Goal: Navigation & Orientation: Find specific page/section

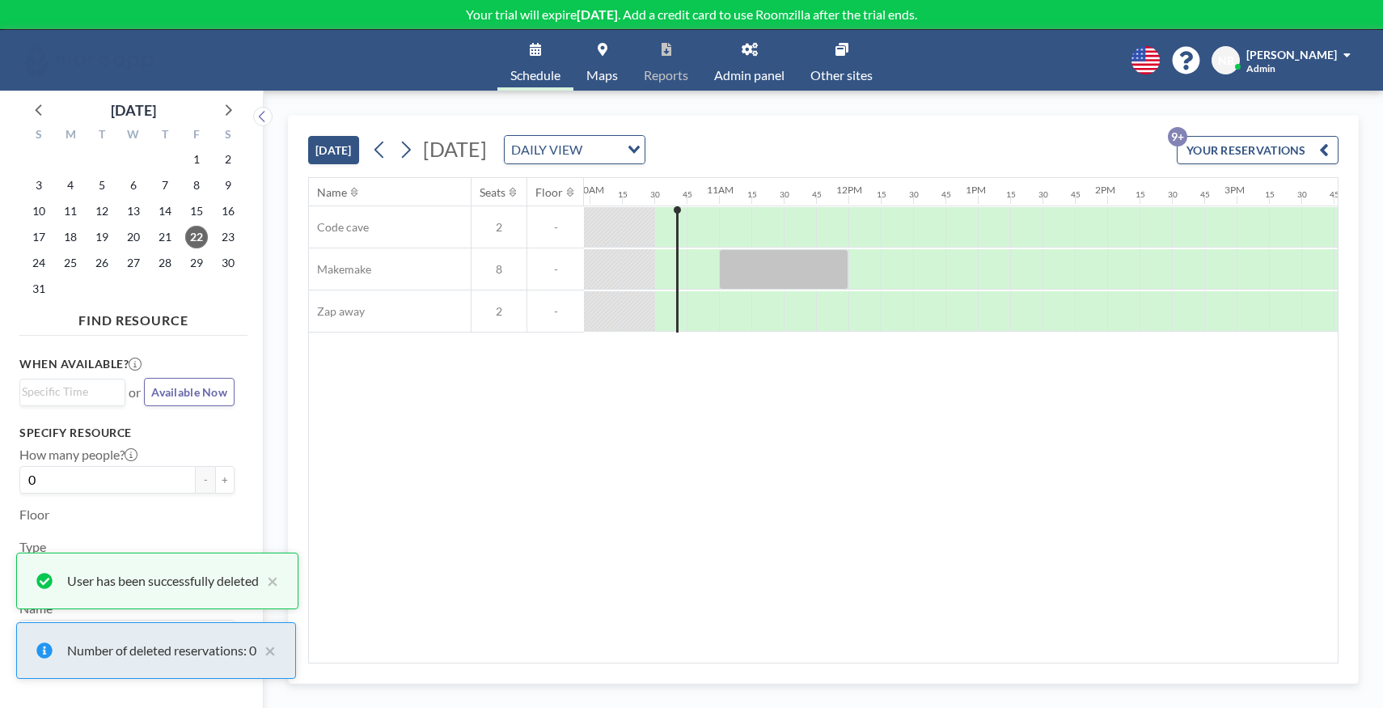
scroll to position [0, 1327]
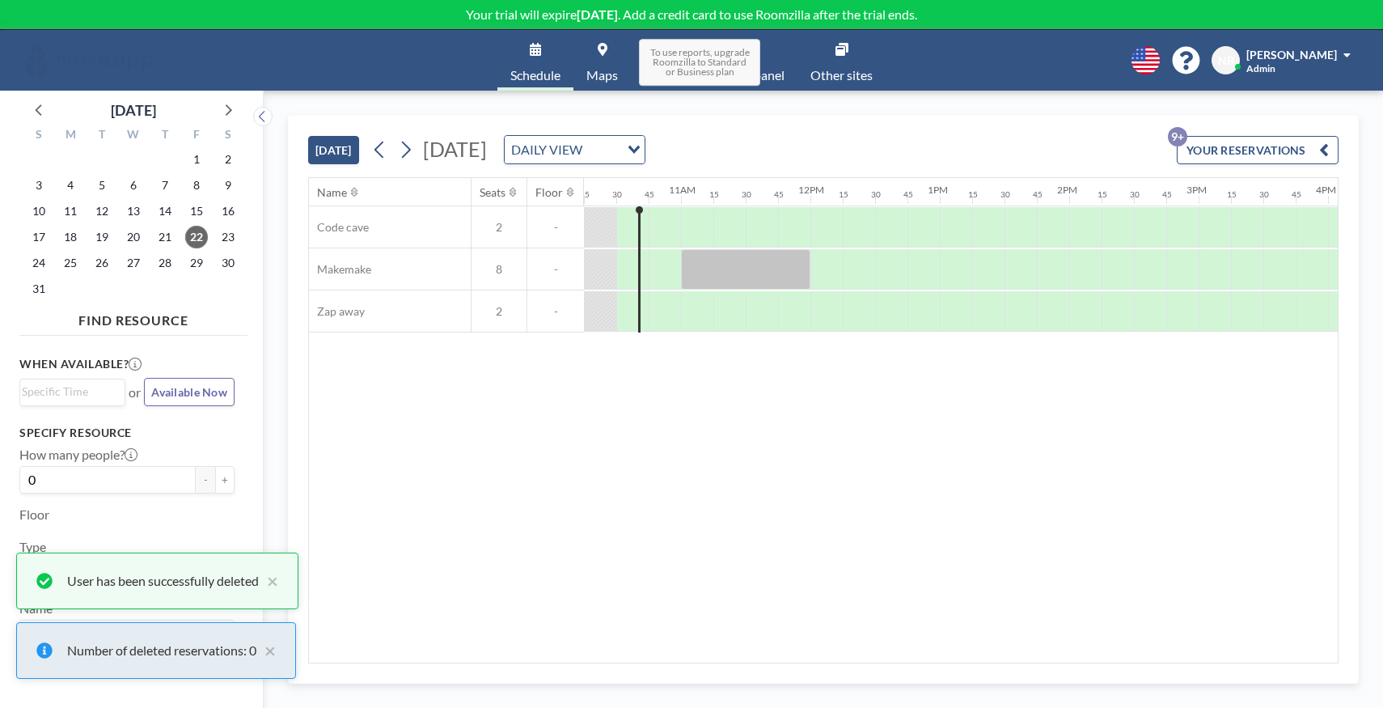
click at [756, 78] on span "To use reports, upgrade Roomzilla to Standard or Business plan" at bounding box center [699, 62] width 121 height 47
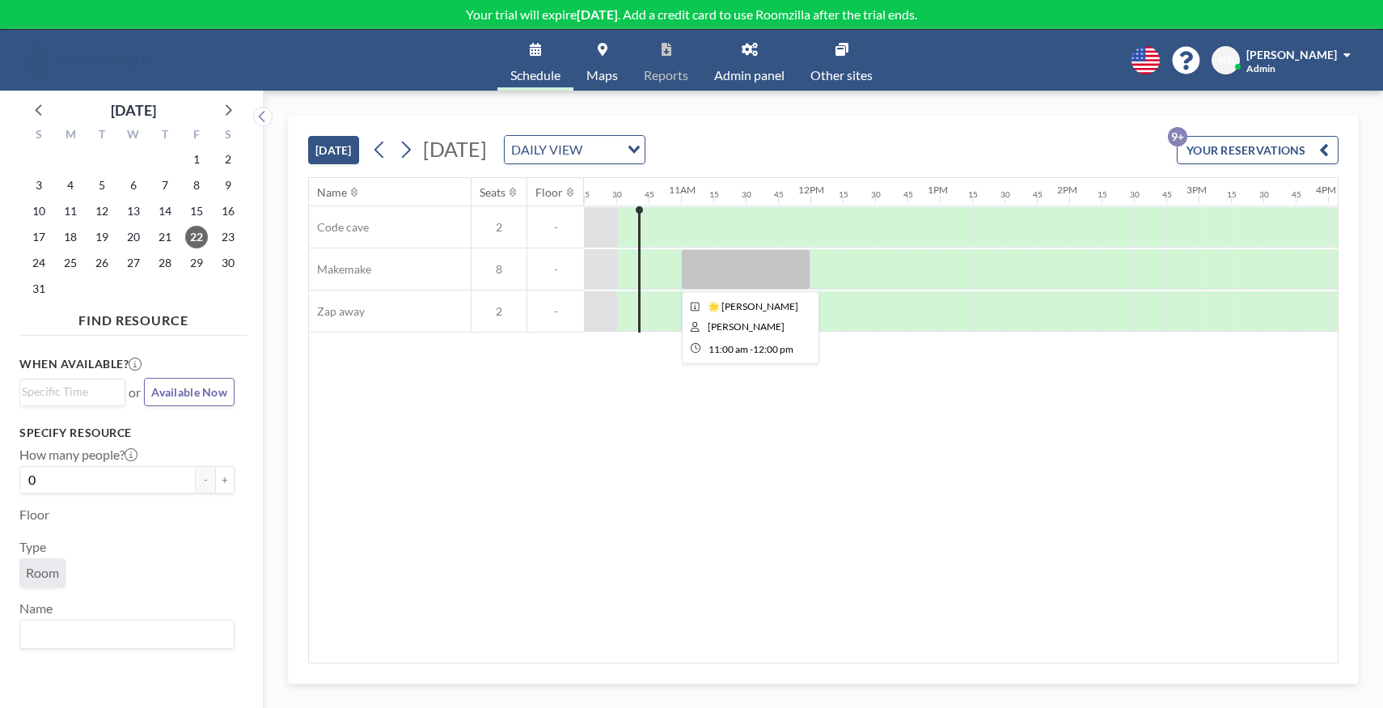
click at [718, 270] on div at bounding box center [745, 269] width 129 height 40
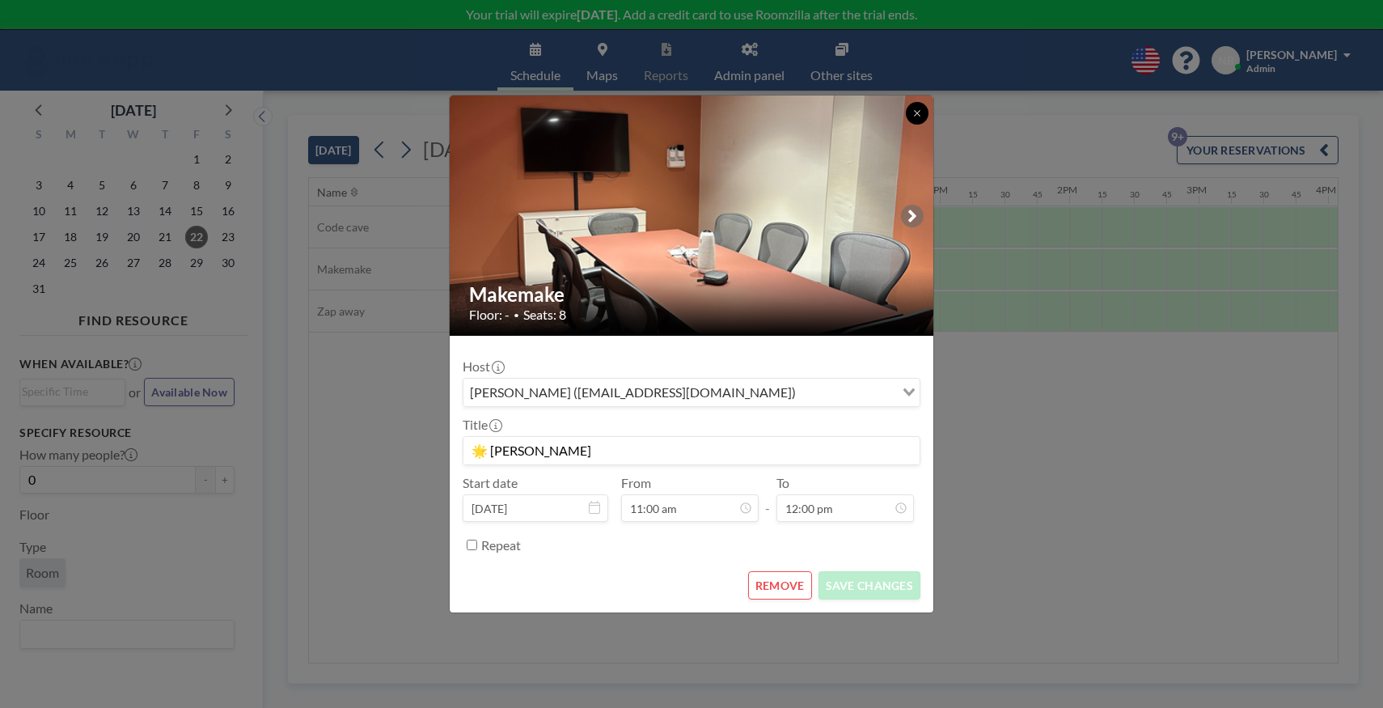
click at [920, 107] on button at bounding box center [917, 113] width 23 height 23
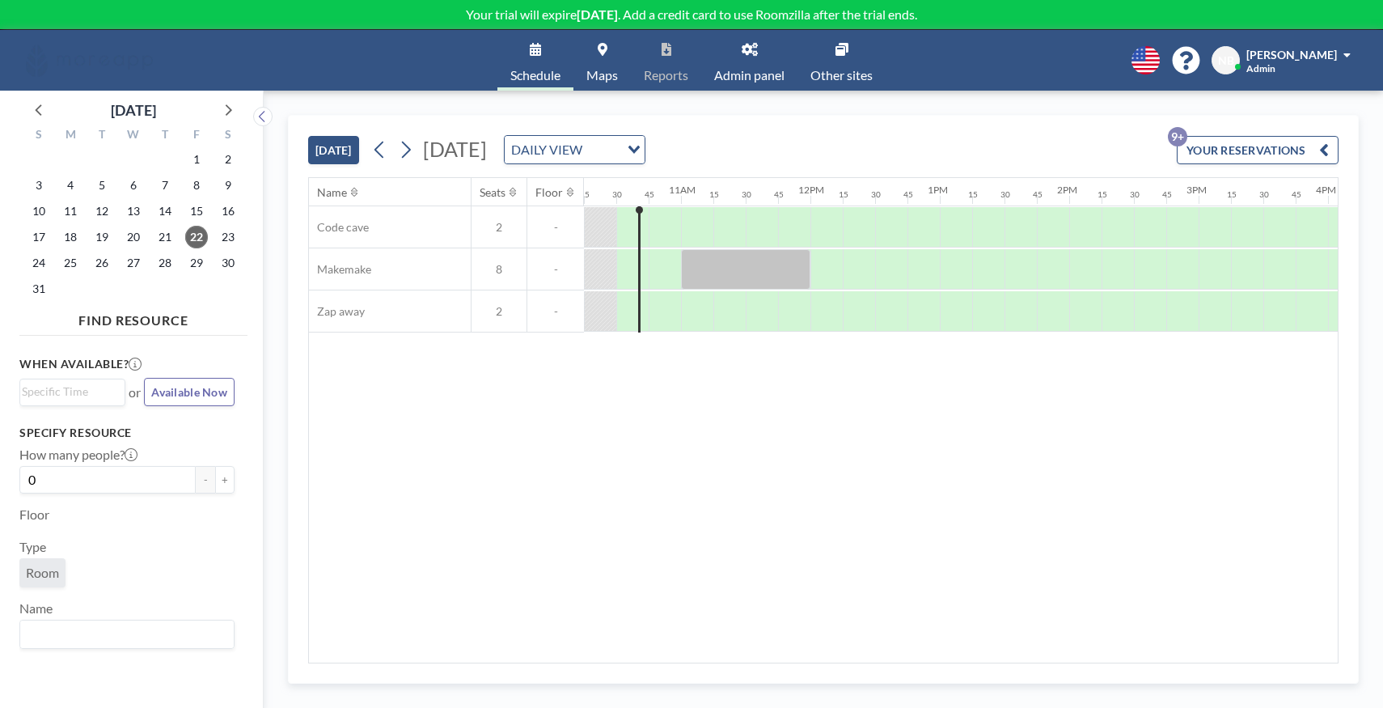
click at [771, 77] on span "Admin panel" at bounding box center [749, 75] width 70 height 13
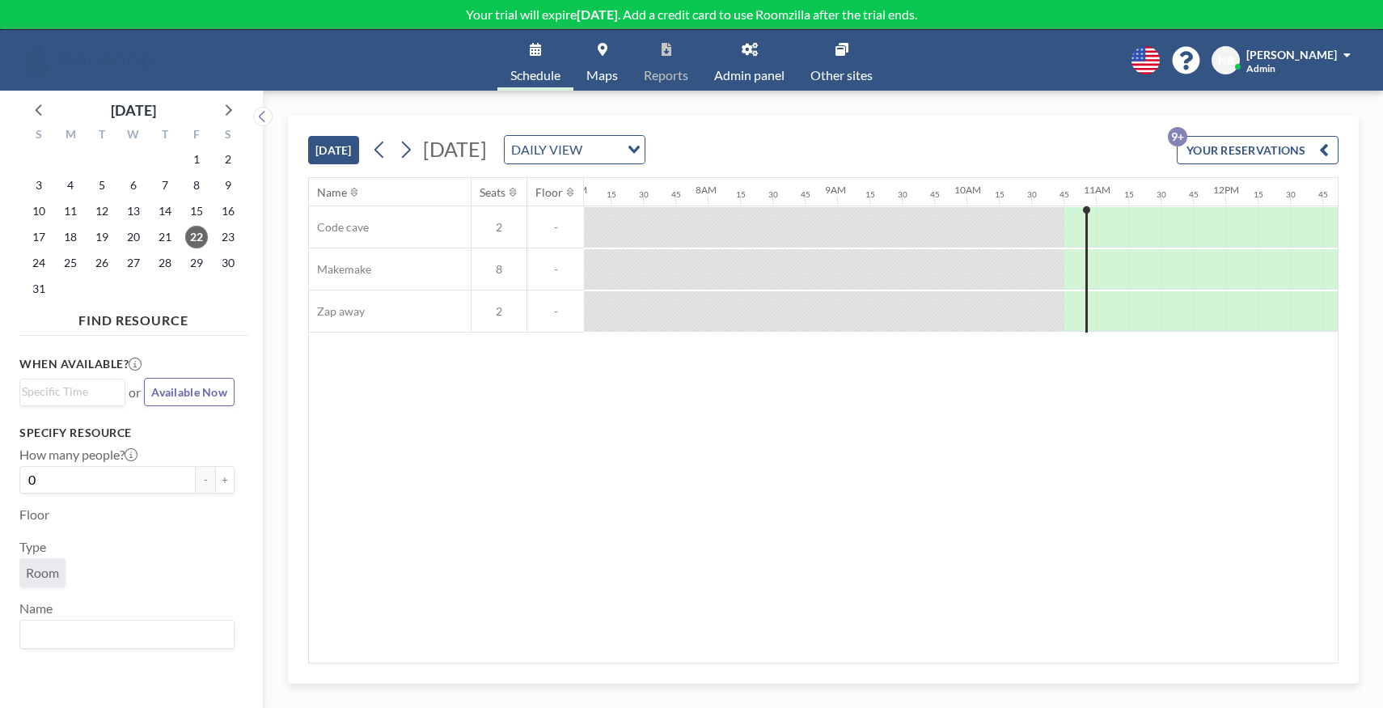
scroll to position [0, 1048]
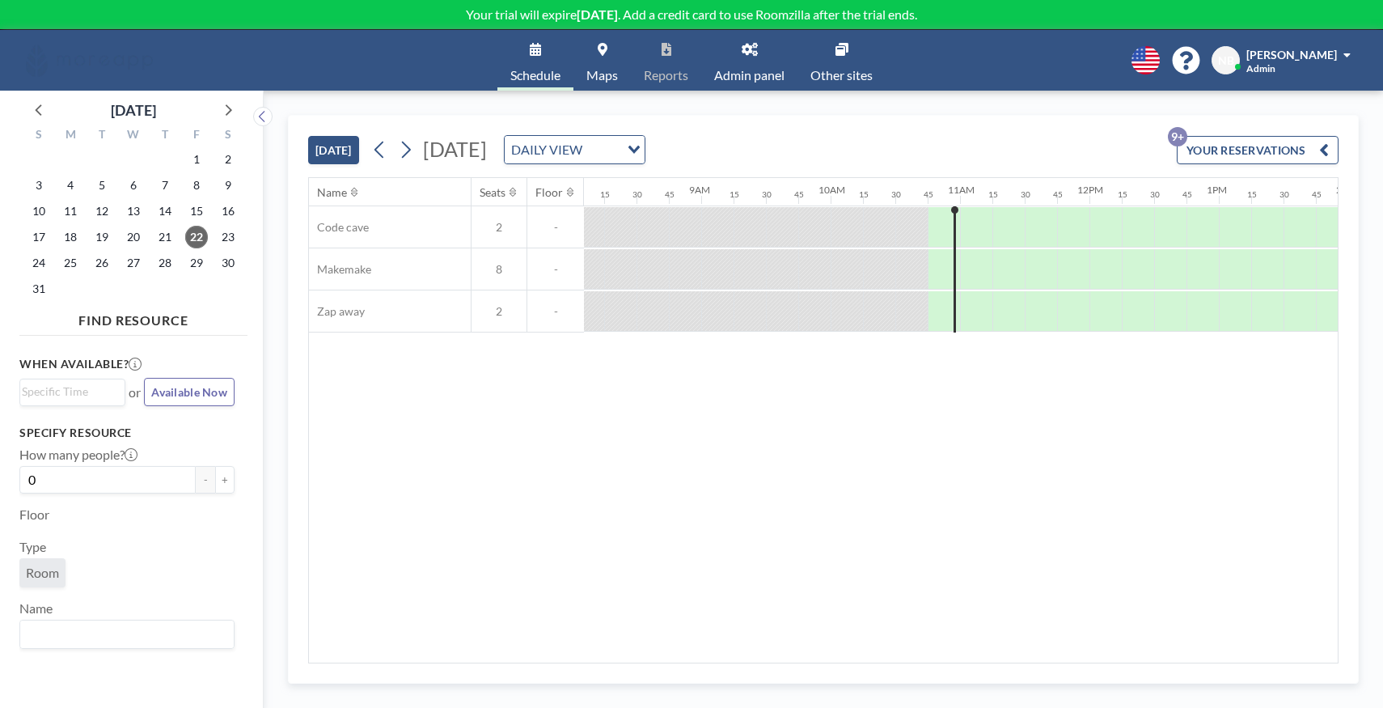
click at [1314, 58] on span "[PERSON_NAME]" at bounding box center [1292, 55] width 91 height 14
click at [767, 56] on link "Admin panel" at bounding box center [749, 60] width 96 height 61
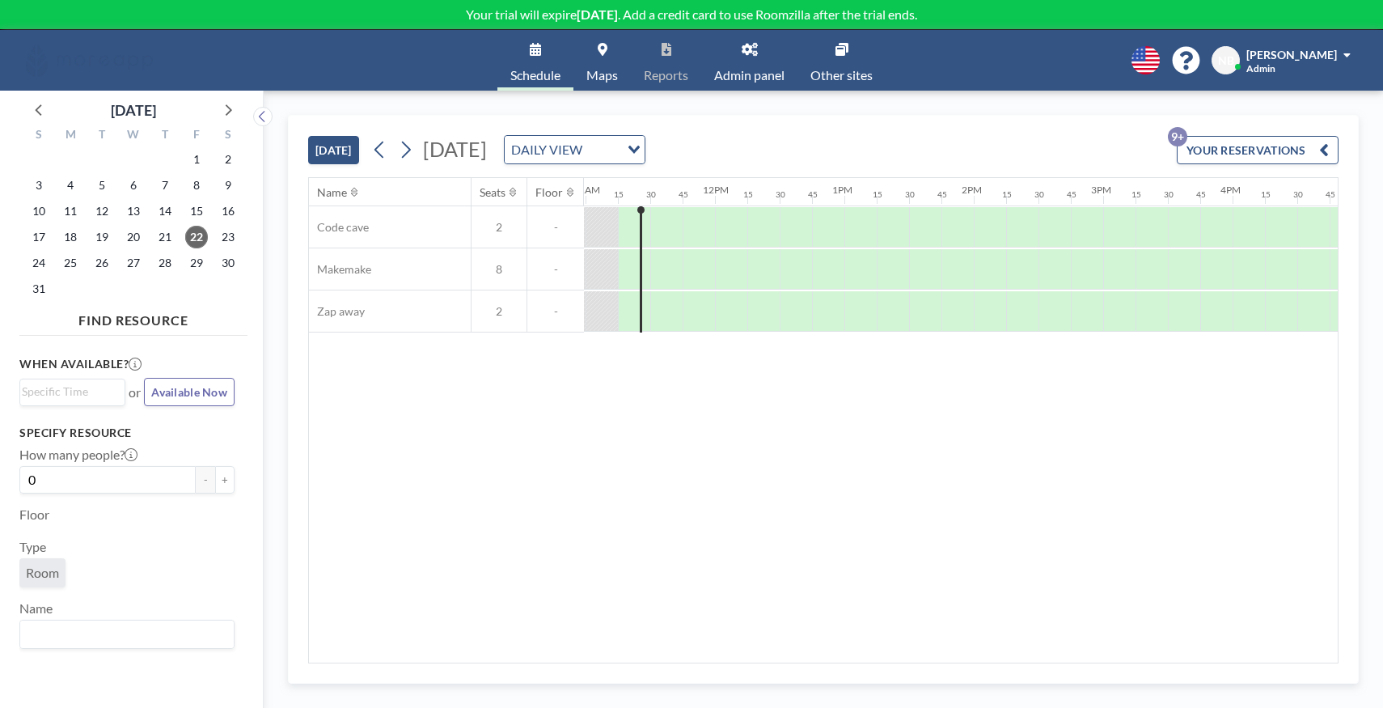
scroll to position [0, 1424]
click at [645, 156] on div "Loading..." at bounding box center [635, 148] width 19 height 24
click at [755, 197] on li "WEEKLY VIEW" at bounding box center [721, 201] width 138 height 23
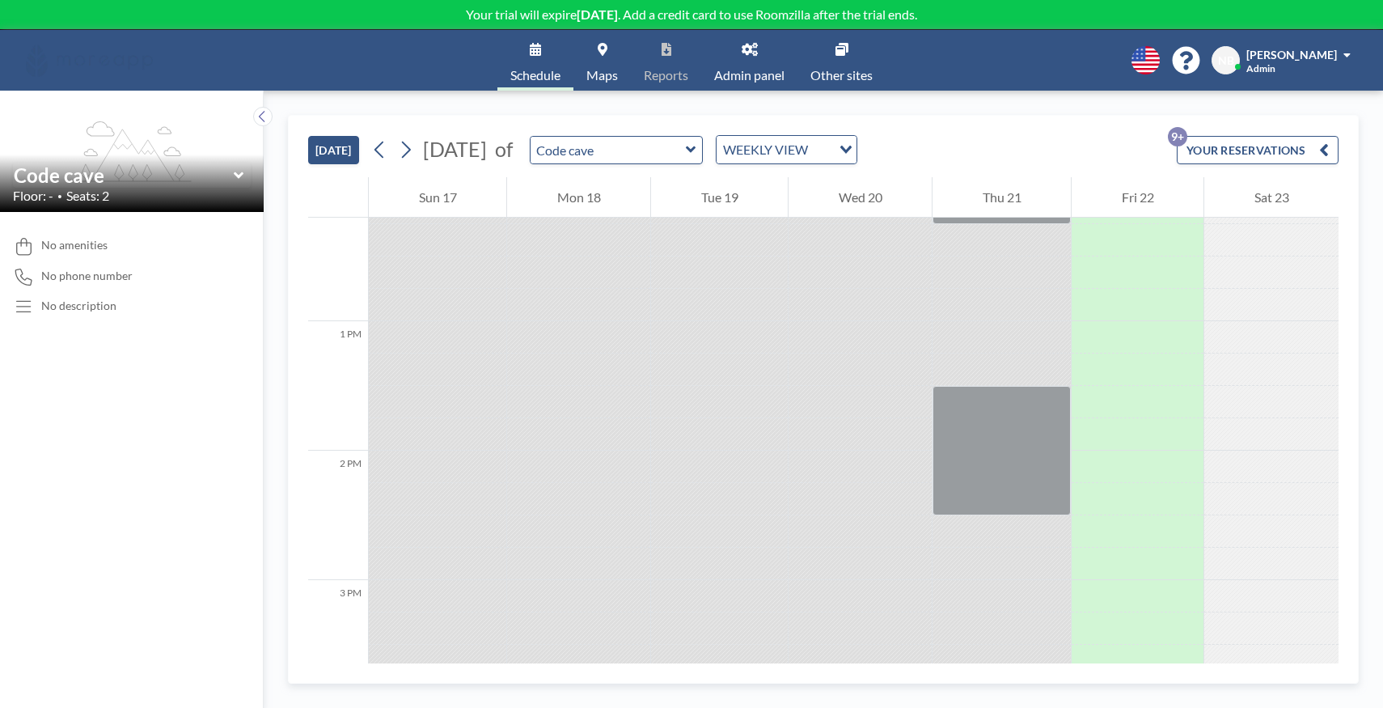
scroll to position [1109, 0]
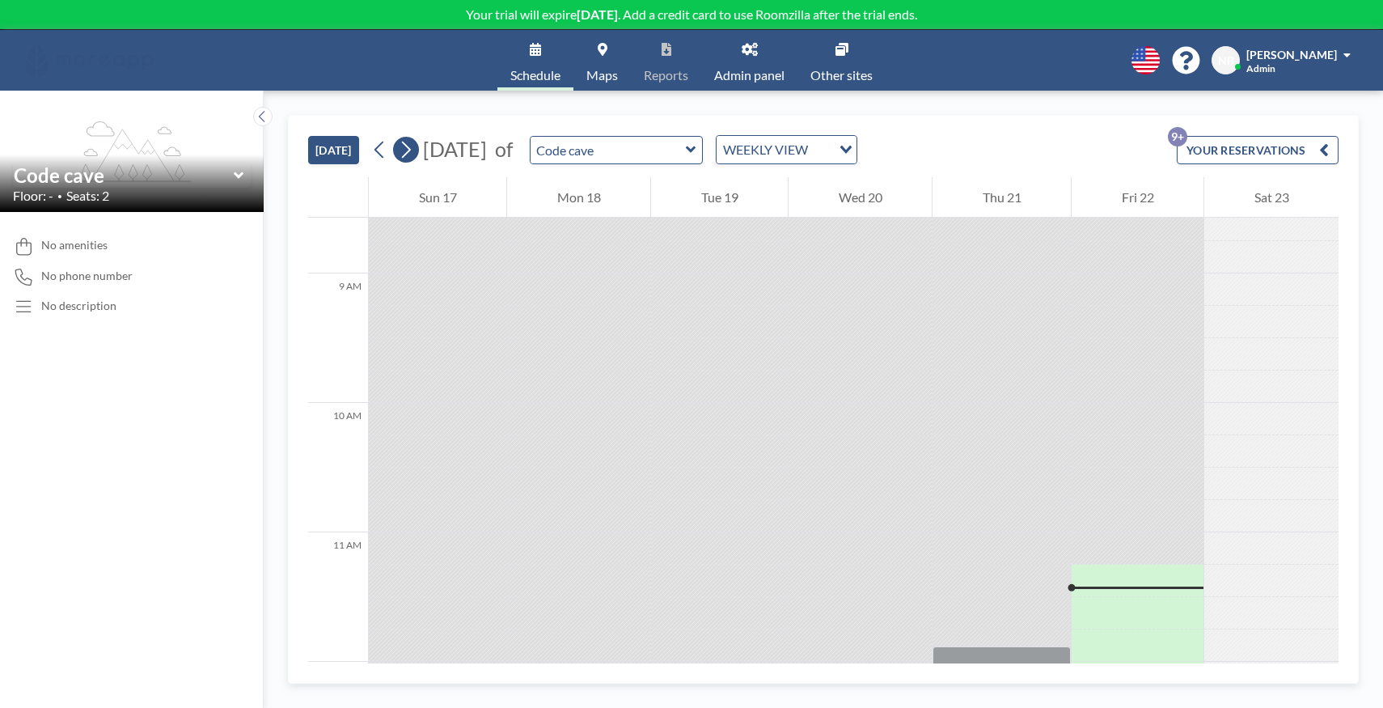
click at [416, 152] on button at bounding box center [406, 150] width 26 height 26
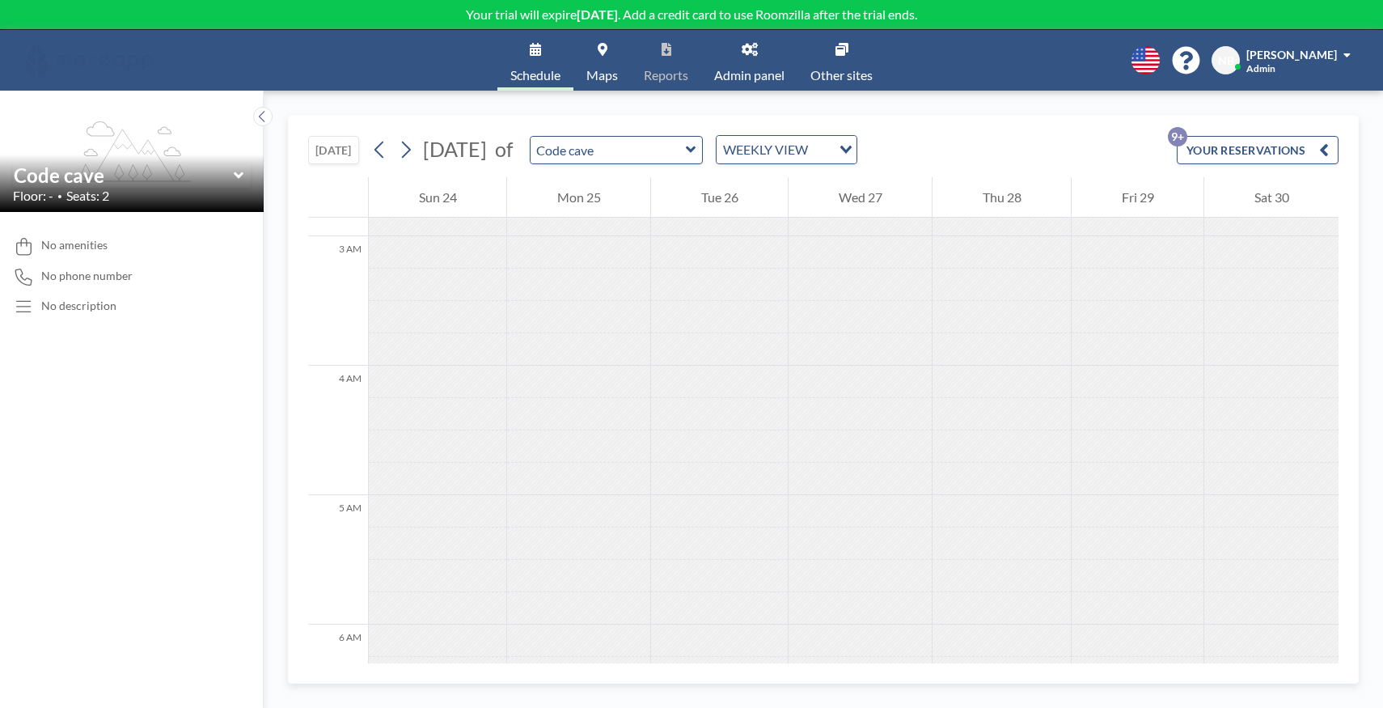
scroll to position [370, 0]
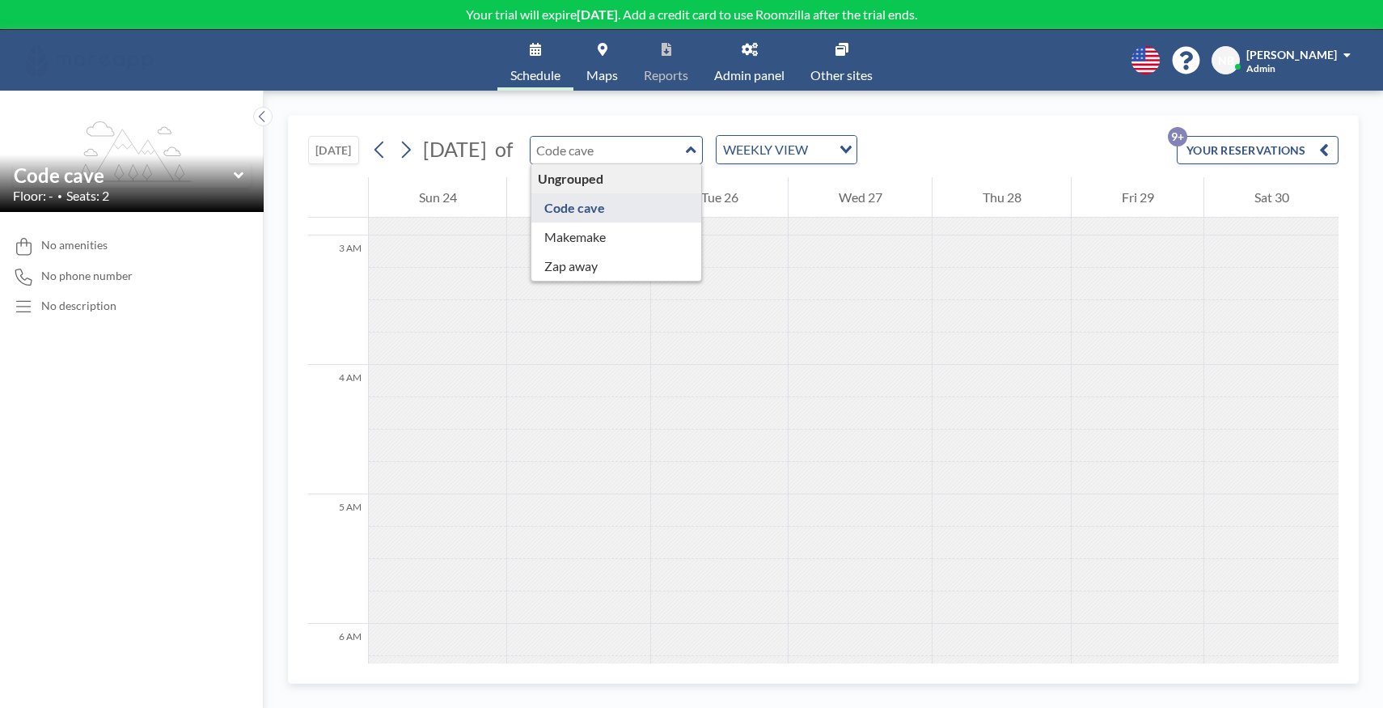
click at [669, 142] on input "text" at bounding box center [608, 150] width 155 height 27
type input "Makemake"
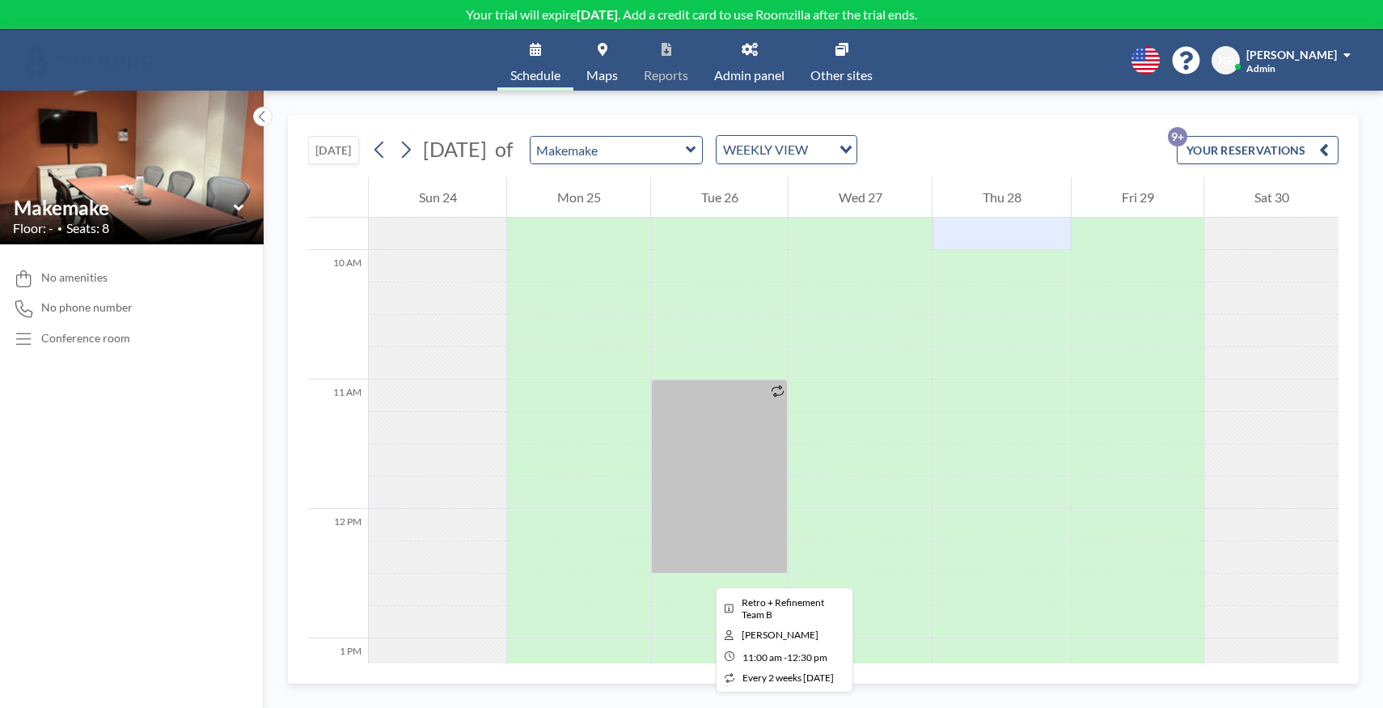
scroll to position [1268, 0]
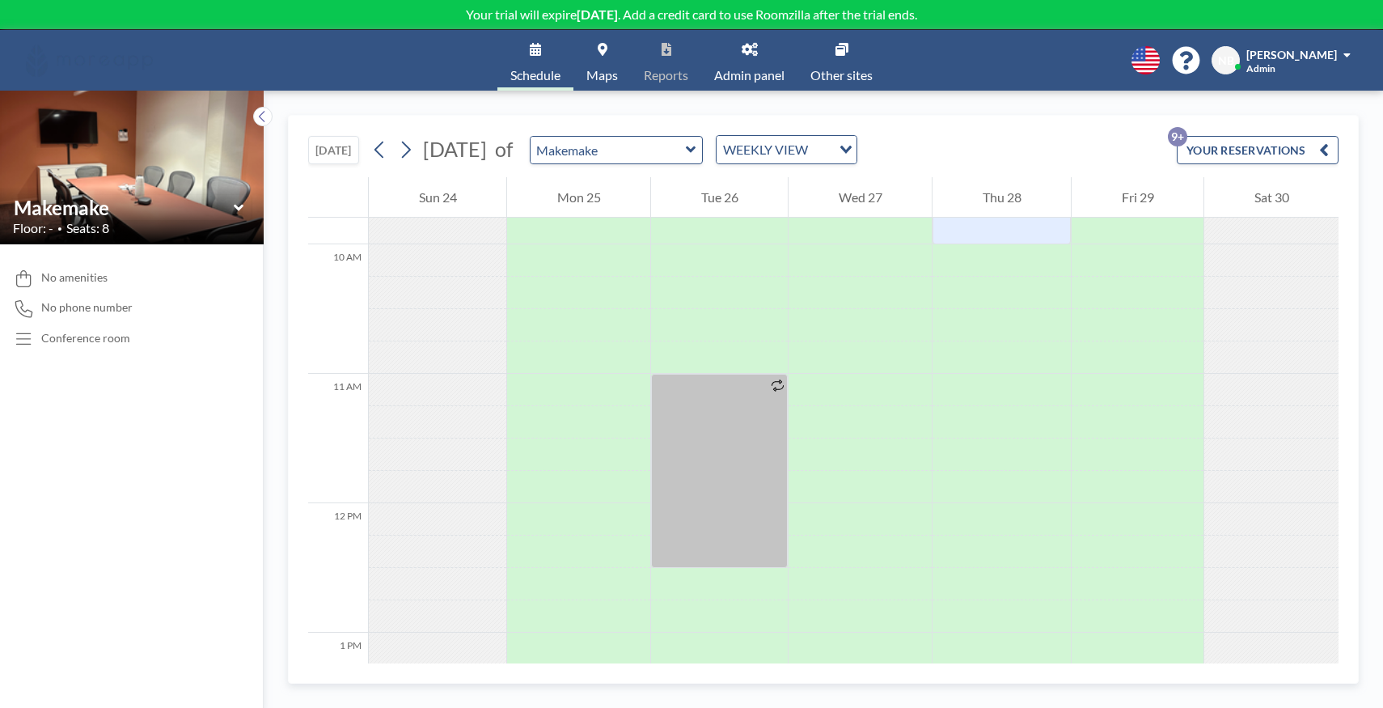
click at [690, 163] on div "Makemake" at bounding box center [617, 150] width 174 height 28
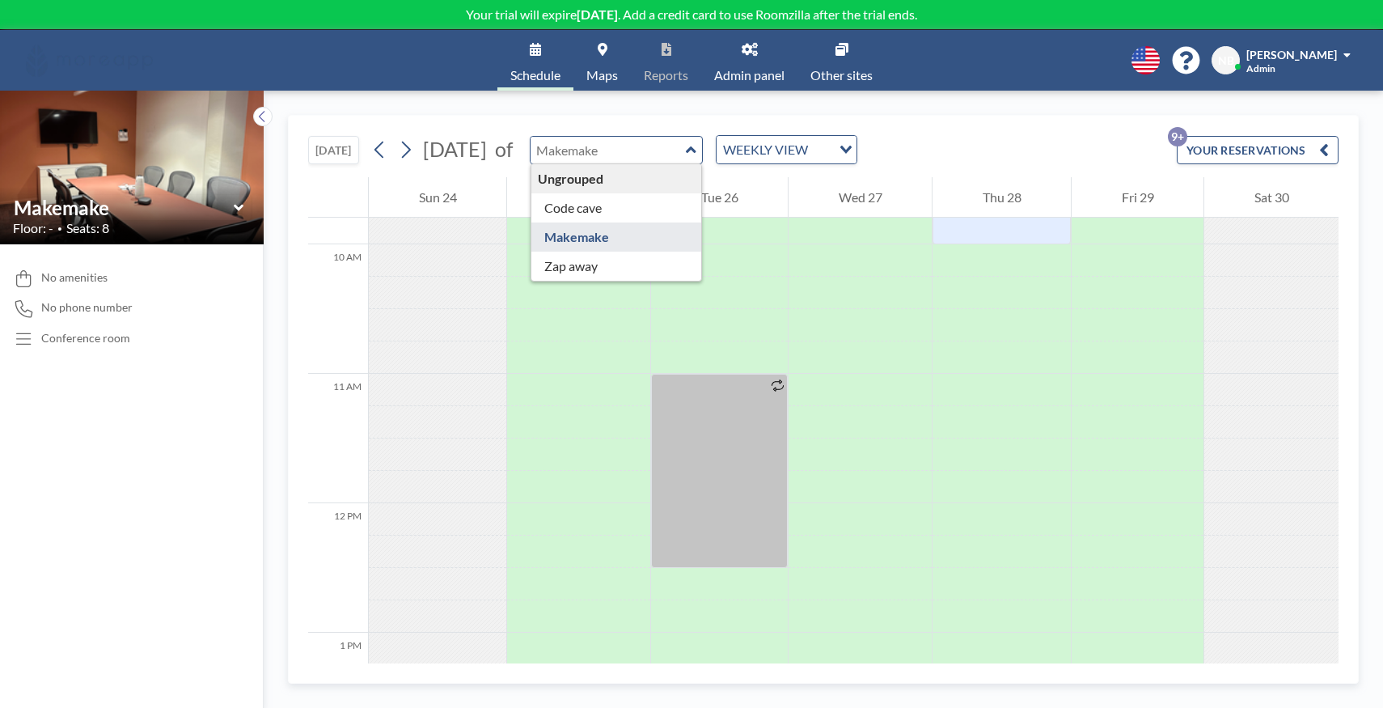
click at [680, 155] on input "text" at bounding box center [608, 150] width 155 height 27
type input "Zap away"
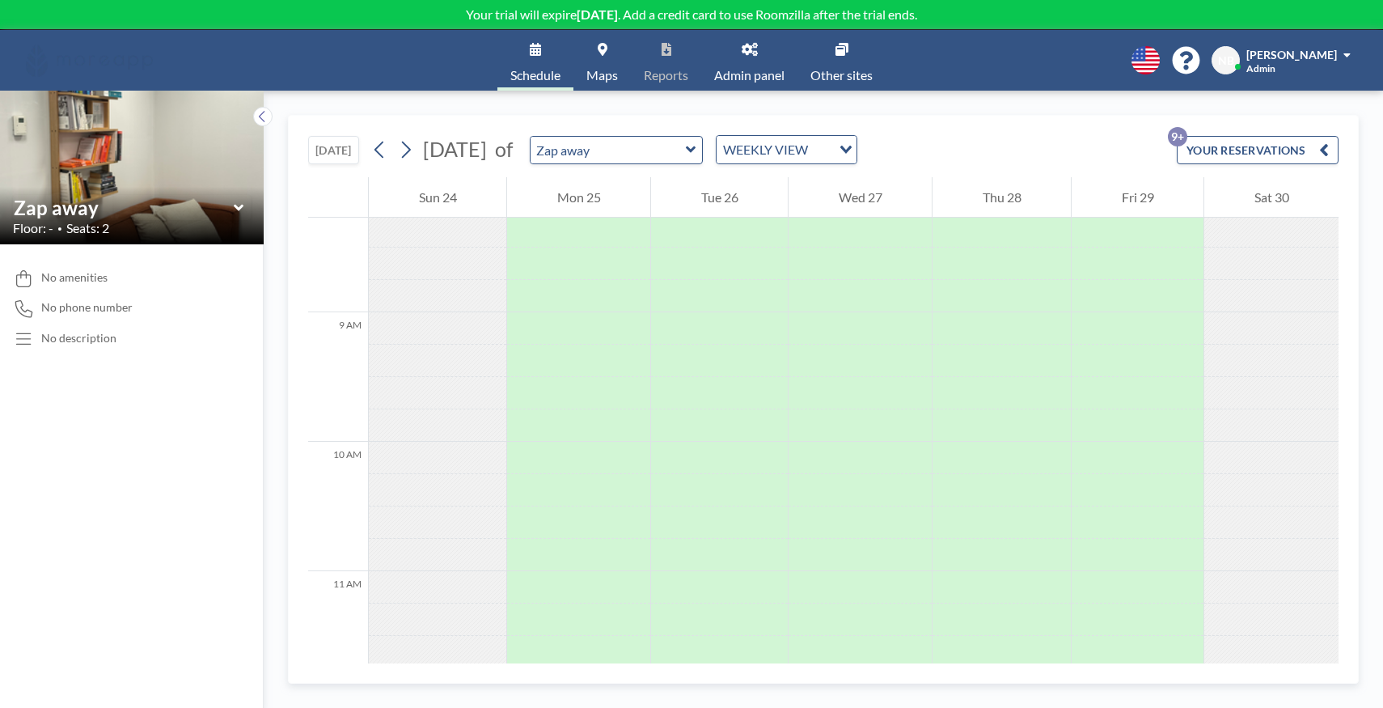
scroll to position [815, 0]
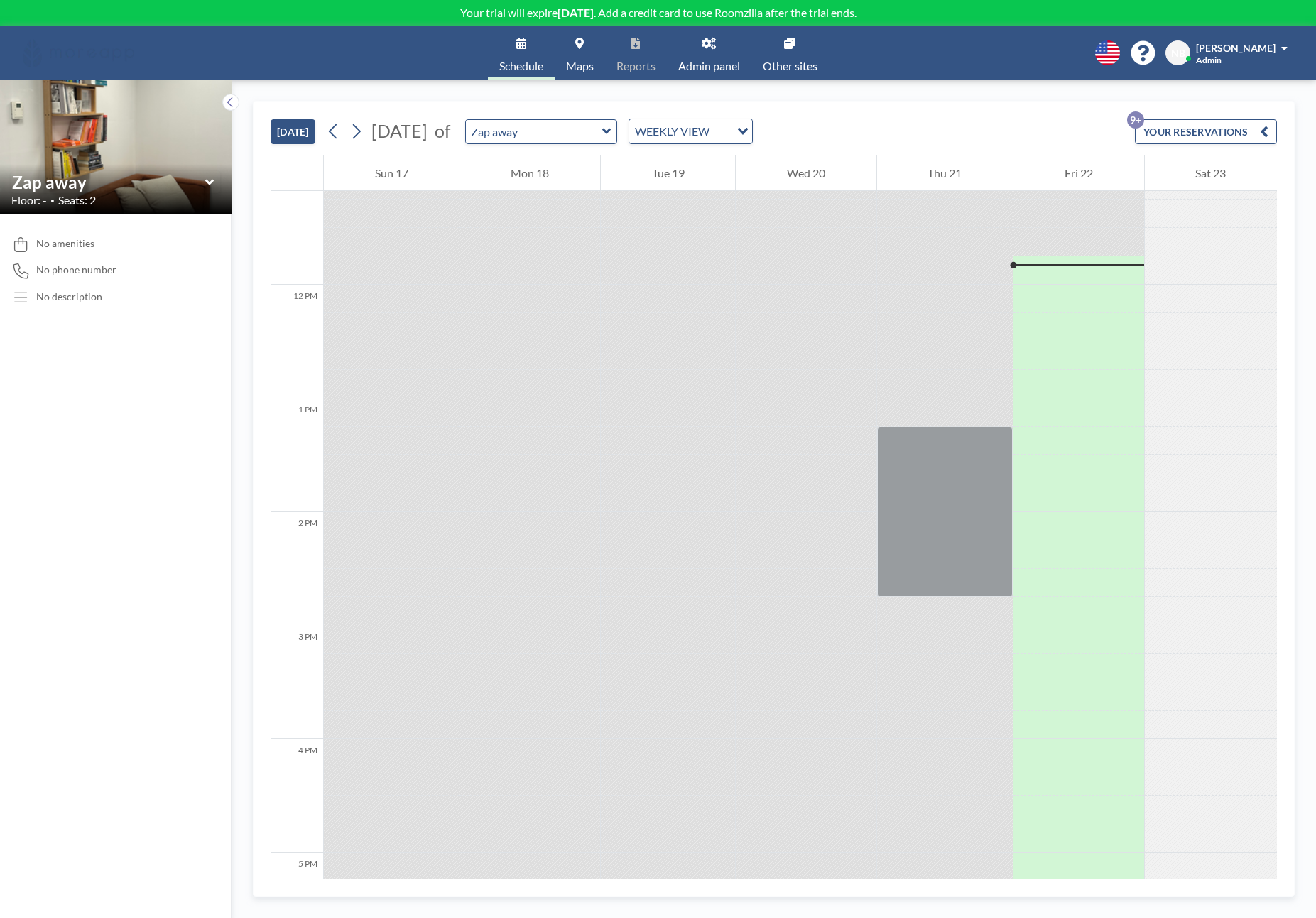
scroll to position [1306, 0]
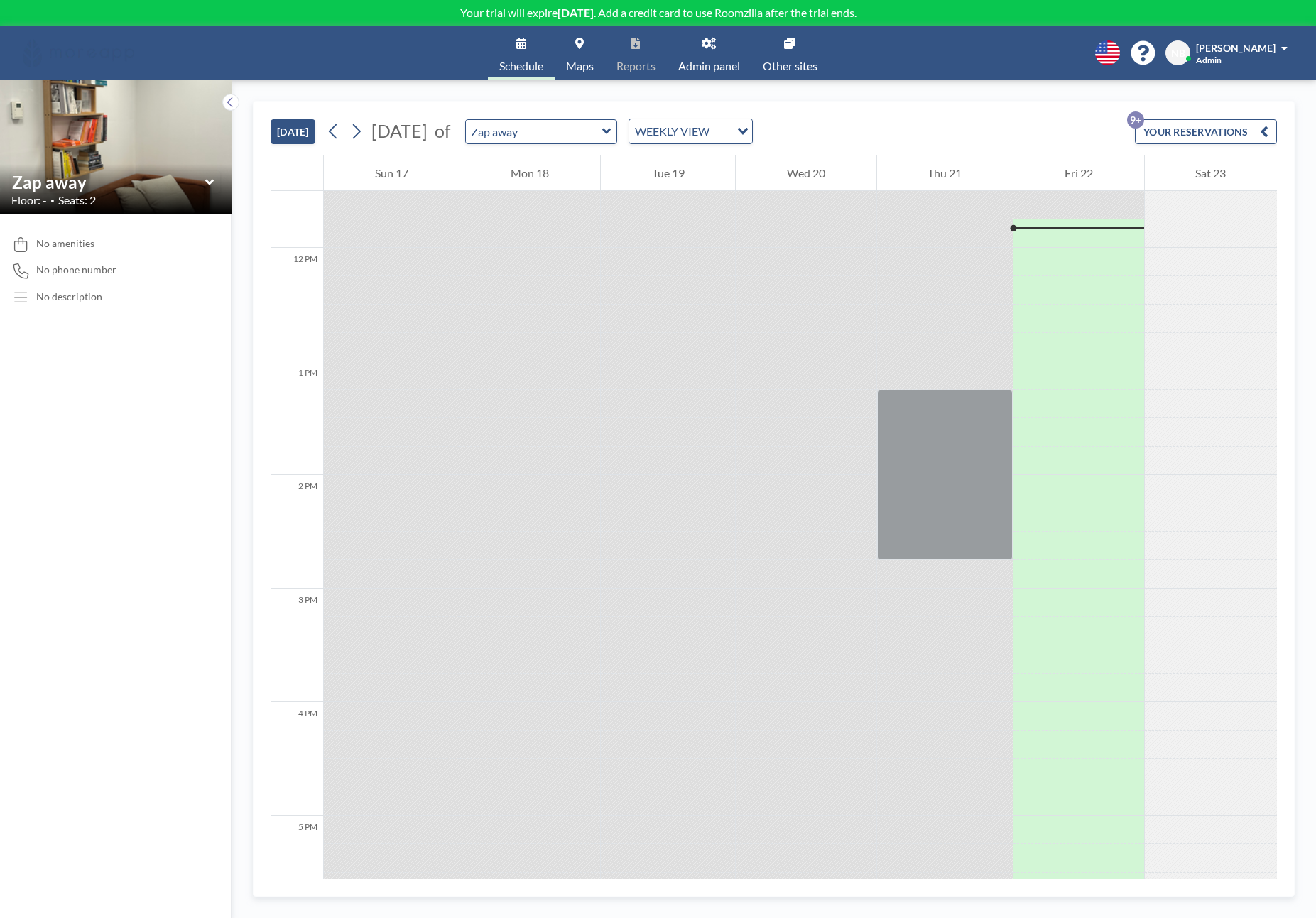
click at [705, 138] on div "WEEKLY VIEW" at bounding box center [680, 130] width 101 height 21
click at [709, 154] on li "DAILY VIEW" at bounding box center [731, 156] width 121 height 20
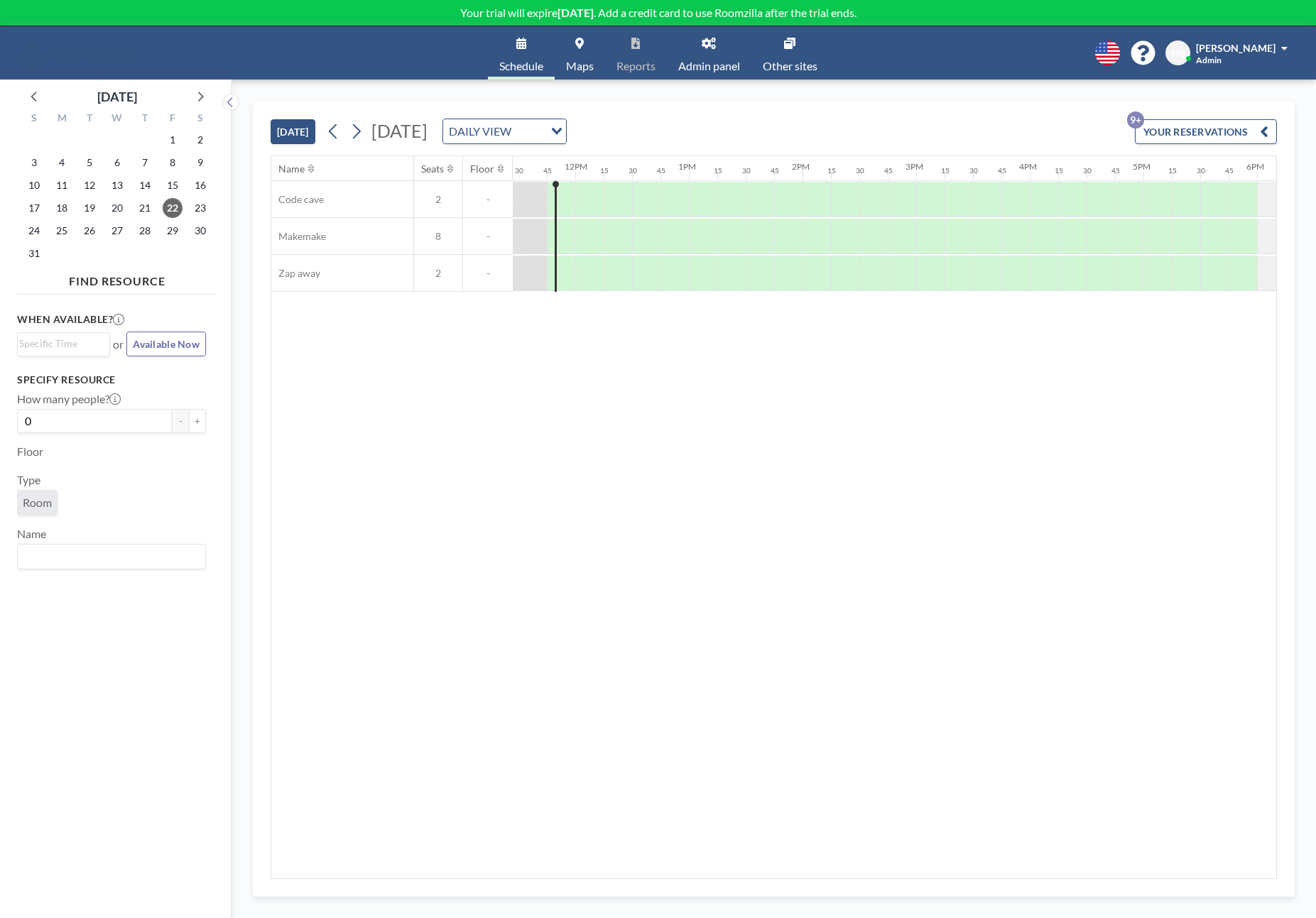
scroll to position [0, 1306]
